Goal: Find specific page/section: Find specific page/section

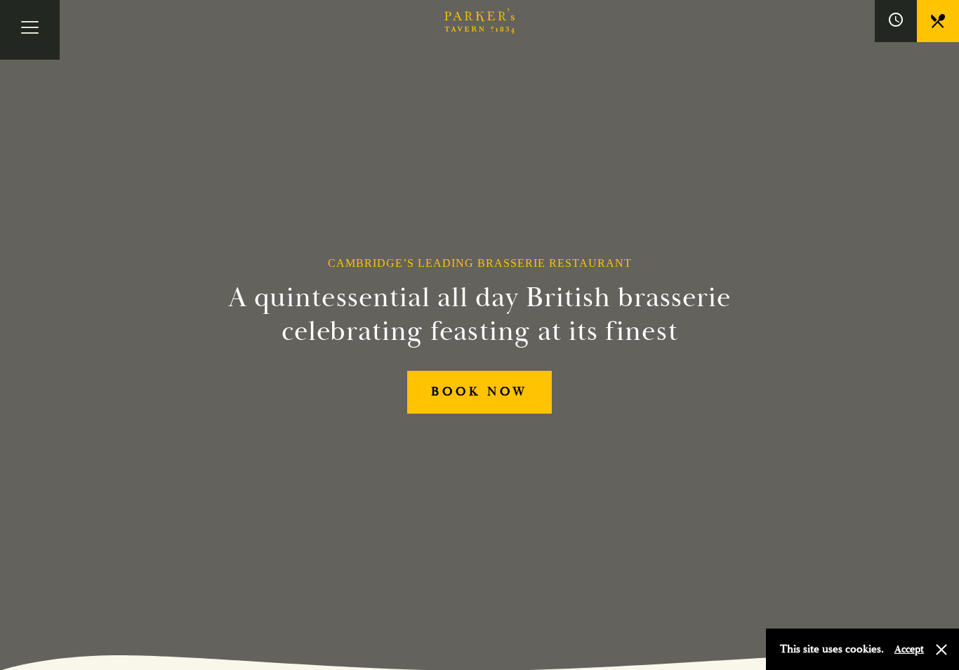
click at [34, 27] on button "Toggle navigation" at bounding box center [30, 30] width 60 height 60
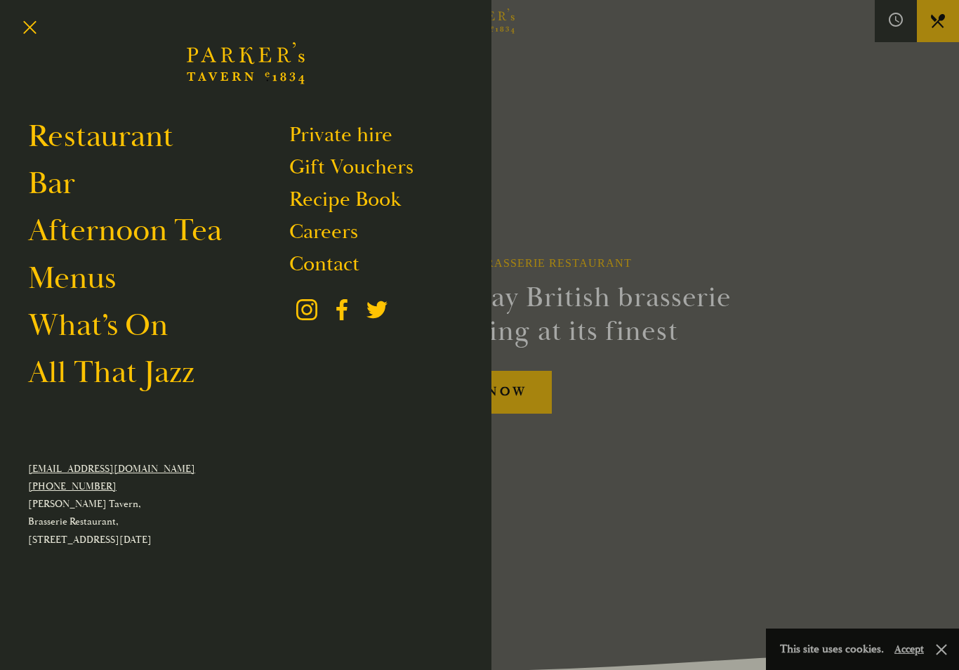
click at [81, 284] on link "Menus" at bounding box center [72, 277] width 88 height 39
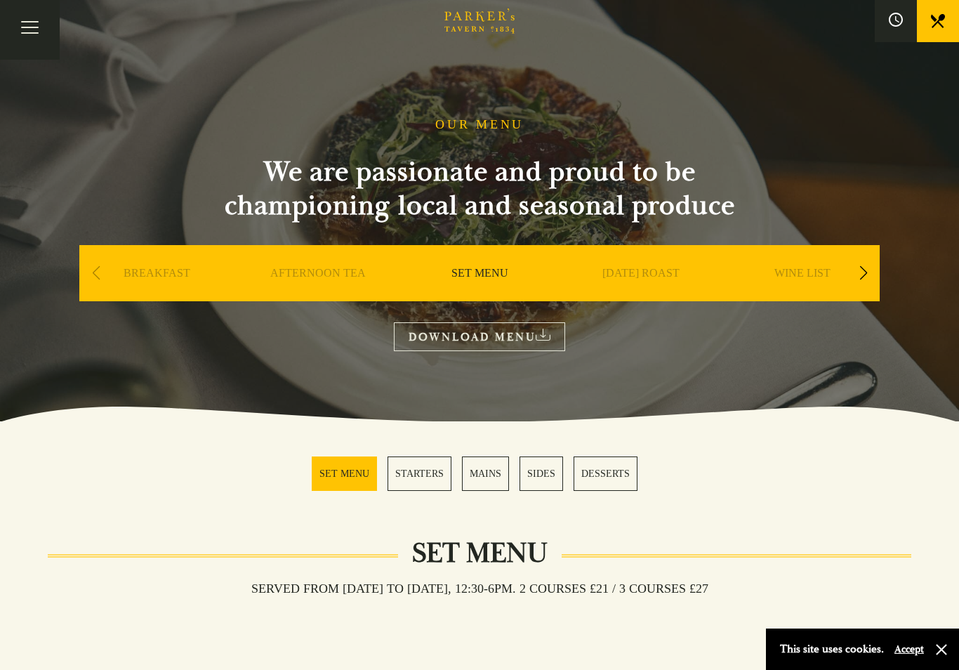
click at [861, 271] on div "Next slide" at bounding box center [863, 273] width 19 height 31
click at [857, 268] on div "Next slide" at bounding box center [863, 273] width 19 height 31
click at [815, 270] on link "DESSERT" at bounding box center [802, 294] width 49 height 56
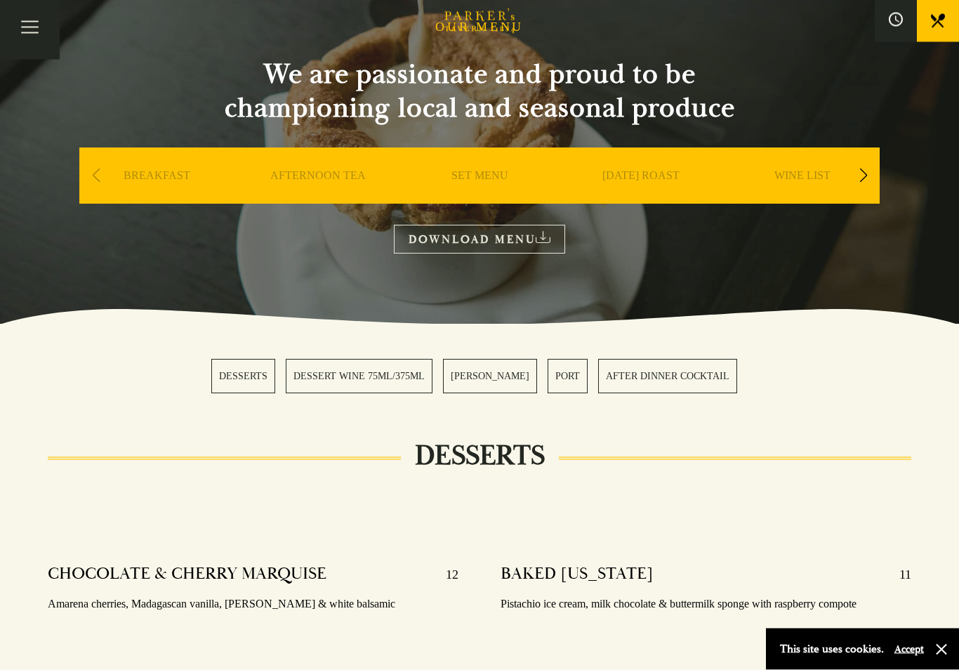
scroll to position [84, 0]
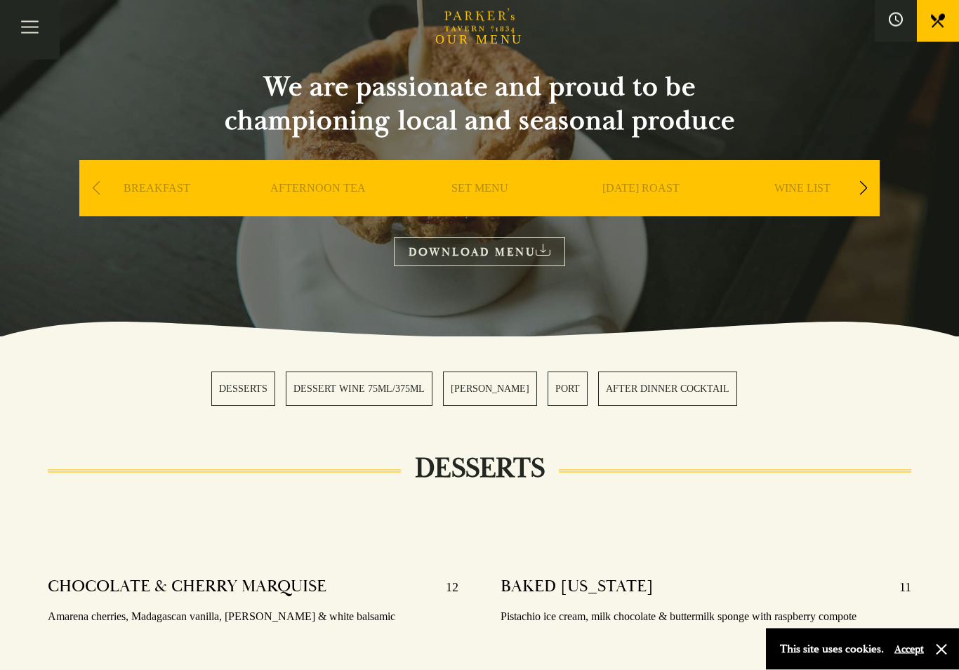
click at [864, 180] on div "Next slide" at bounding box center [863, 188] width 19 height 31
click at [315, 187] on link "SET MENU" at bounding box center [318, 209] width 57 height 56
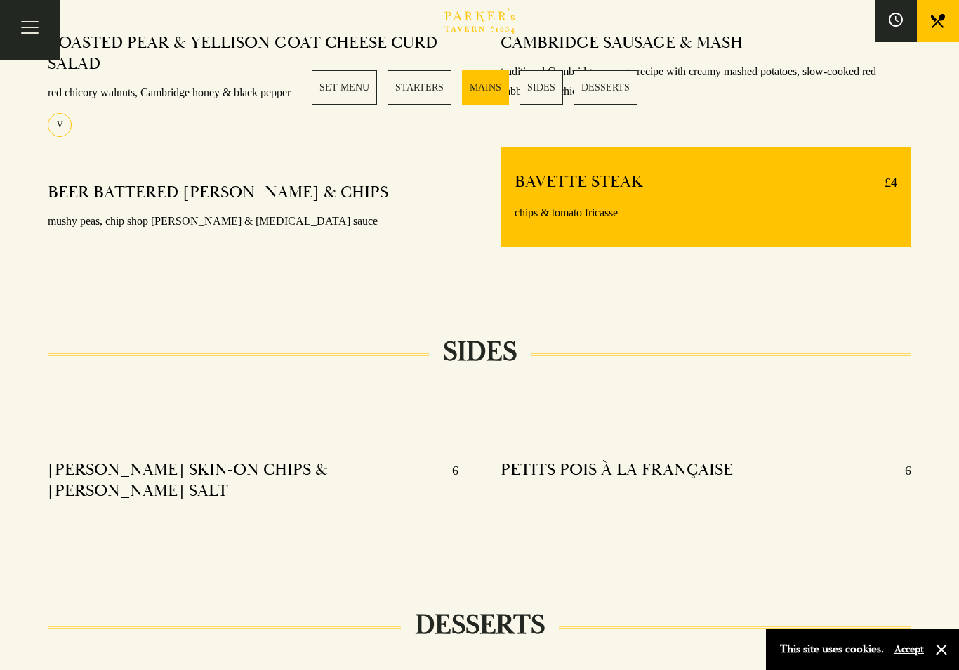
scroll to position [1170, 0]
